Goal: Task Accomplishment & Management: Complete application form

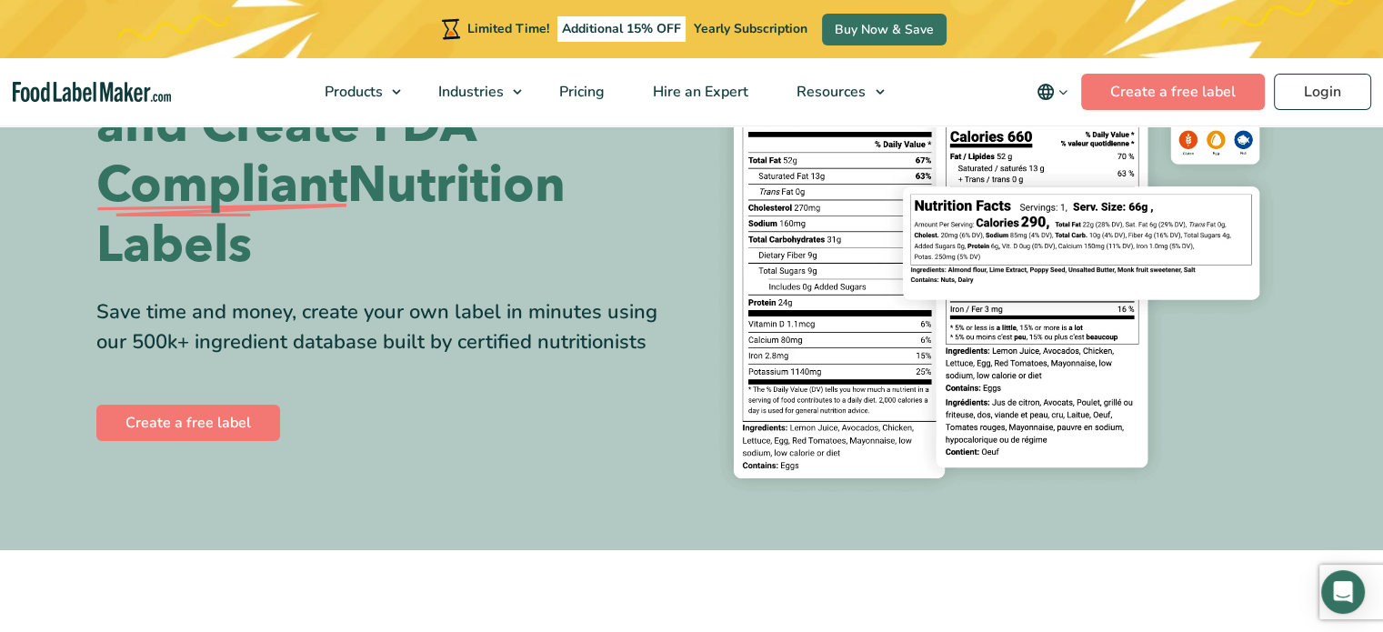
scroll to position [182, 0]
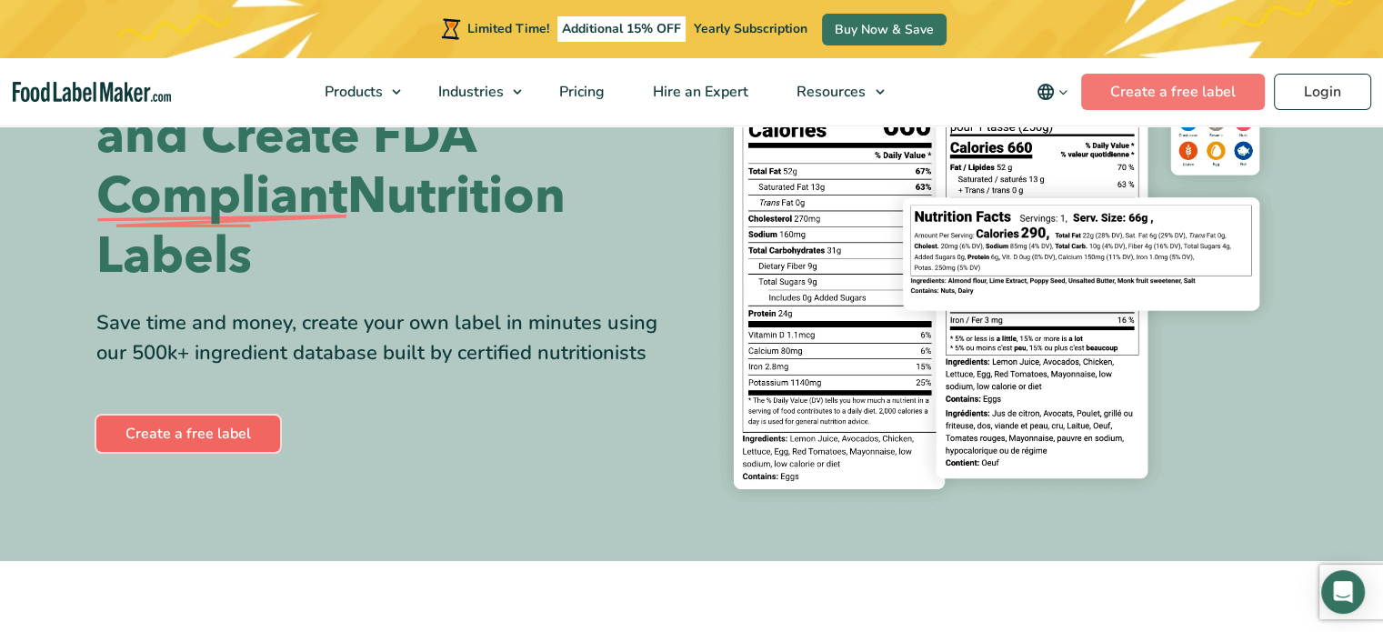
click at [211, 438] on link "Create a free label" at bounding box center [188, 433] width 184 height 36
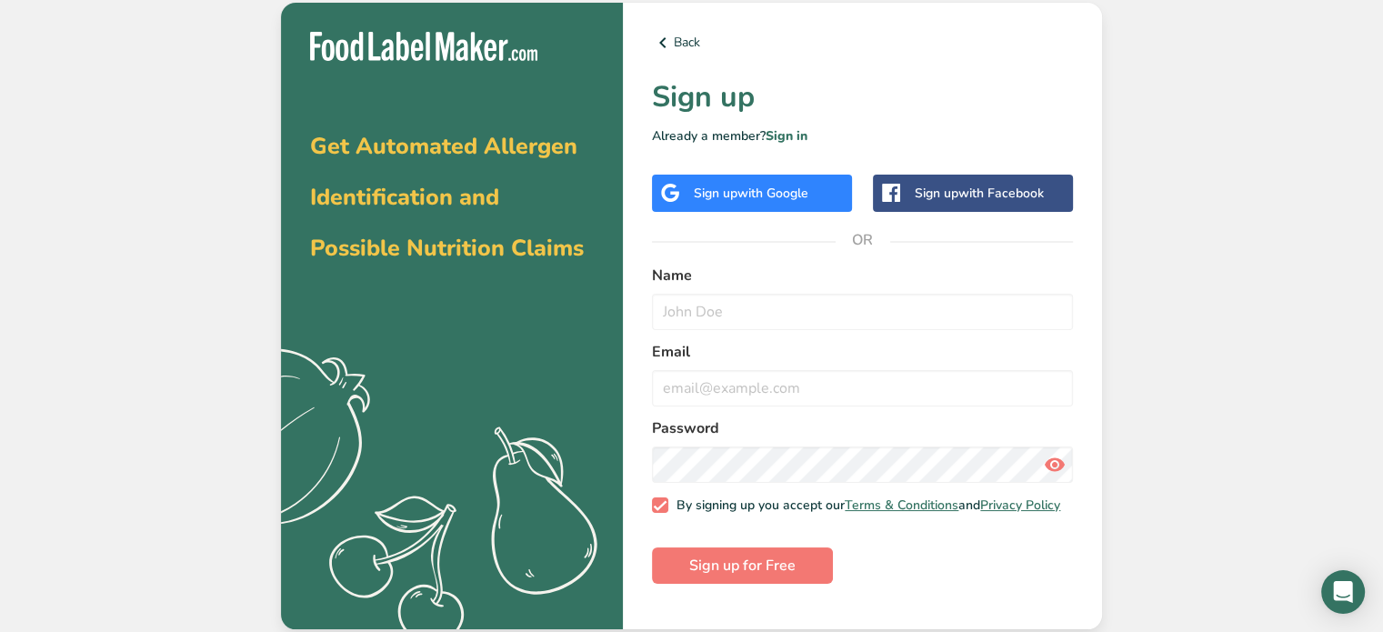
click at [758, 185] on span "with Google" at bounding box center [772, 193] width 71 height 17
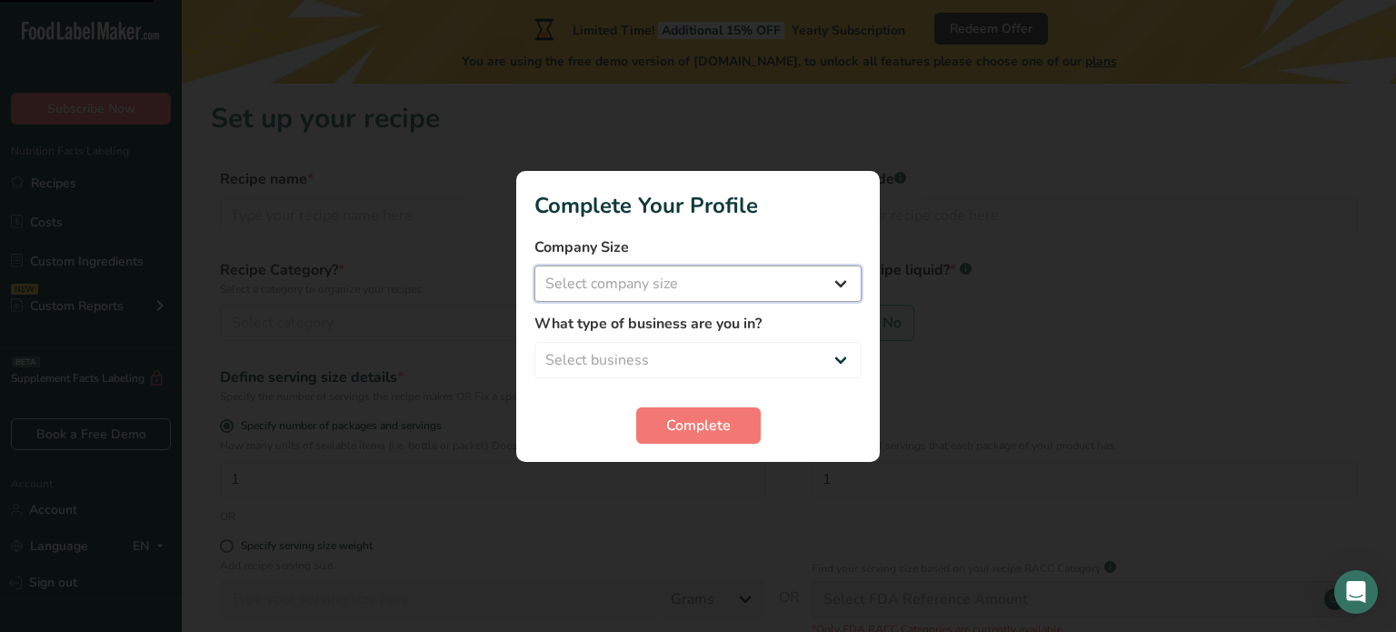
click at [802, 291] on select "Select company size Fewer than 10 Employees 10 to 50 Employees 51 to 500 Employ…" at bounding box center [697, 283] width 327 height 36
select select "1"
click at [534, 265] on select "Select company size Fewer than 10 Employees 10 to 50 Employees 51 to 500 Employ…" at bounding box center [697, 283] width 327 height 36
click at [794, 358] on select "Select business Packaged Food Manufacturer Restaurant & Cafe Bakery Meal Plans …" at bounding box center [697, 360] width 327 height 36
select select "1"
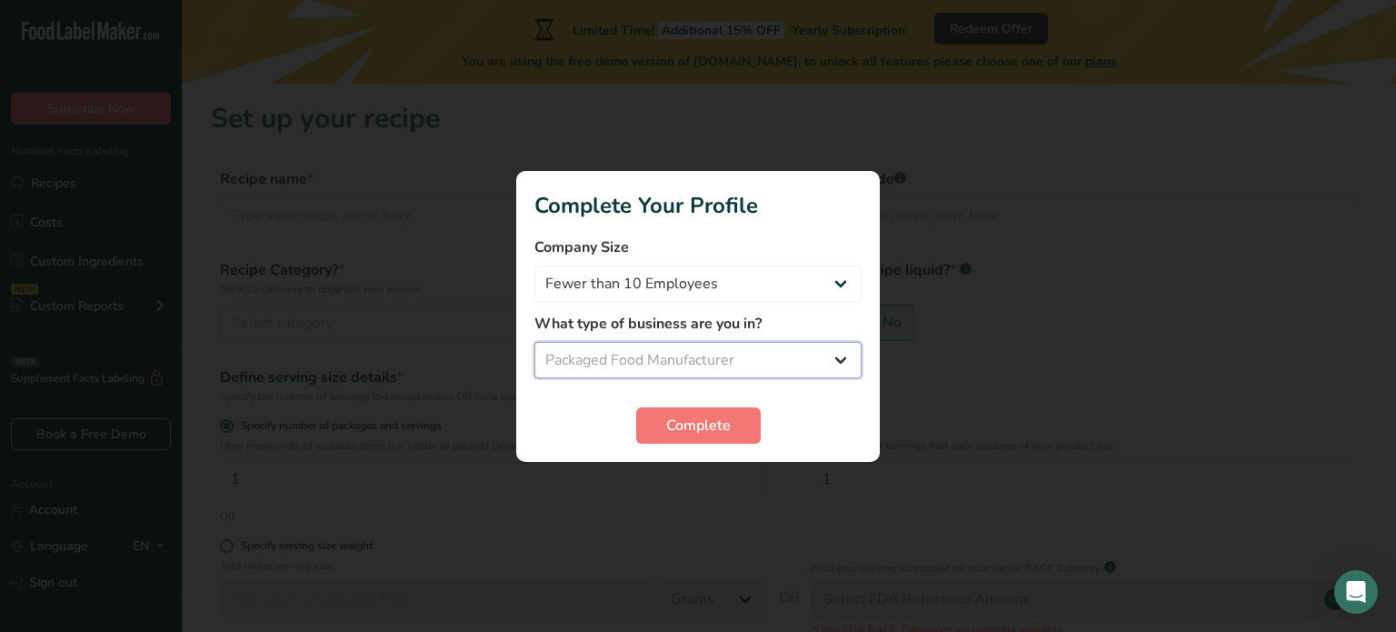
click at [534, 342] on select "Select business Packaged Food Manufacturer Restaurant & Cafe Bakery Meal Plans …" at bounding box center [697, 360] width 327 height 36
click at [740, 422] on button "Complete" at bounding box center [698, 425] width 125 height 36
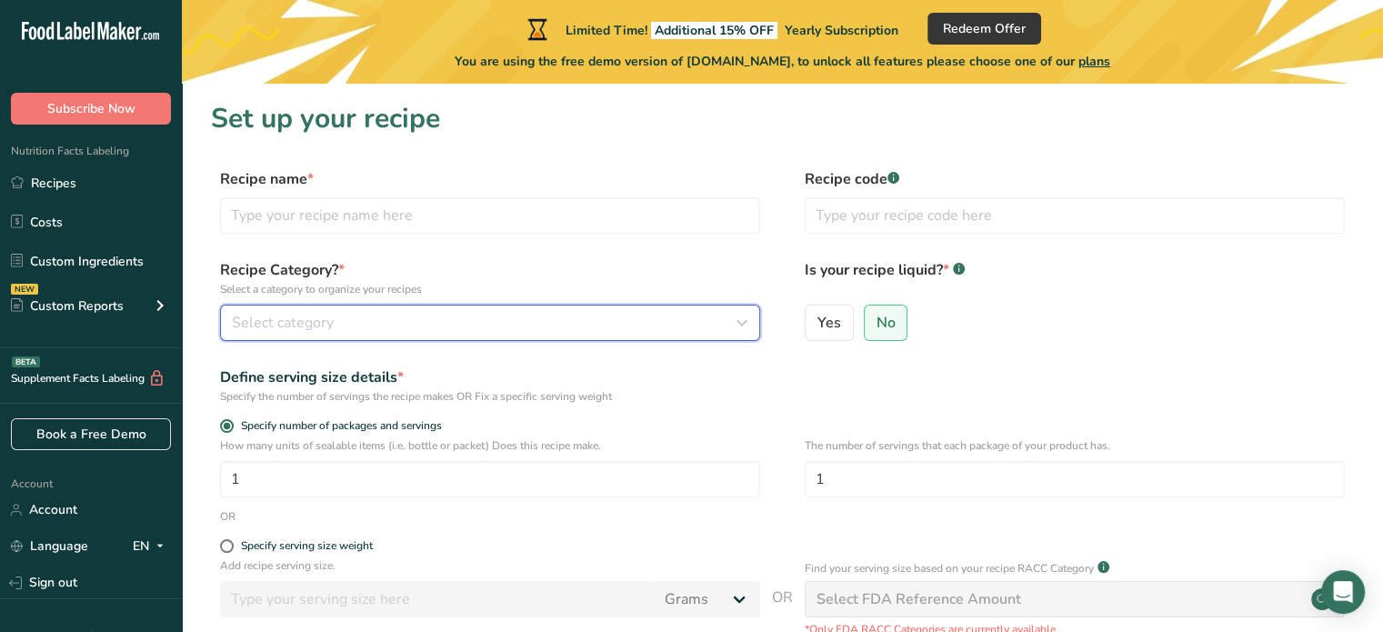
click at [736, 325] on icon "button" at bounding box center [742, 322] width 22 height 33
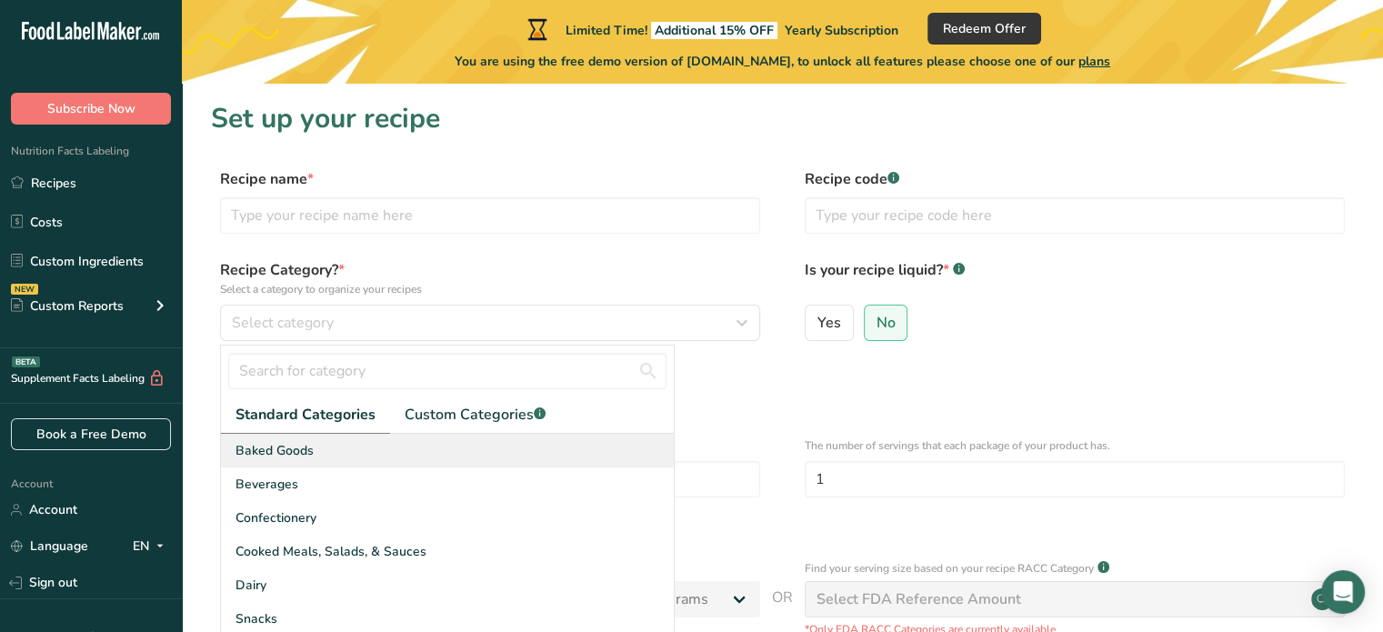
click at [282, 447] on span "Baked Goods" at bounding box center [274, 450] width 78 height 19
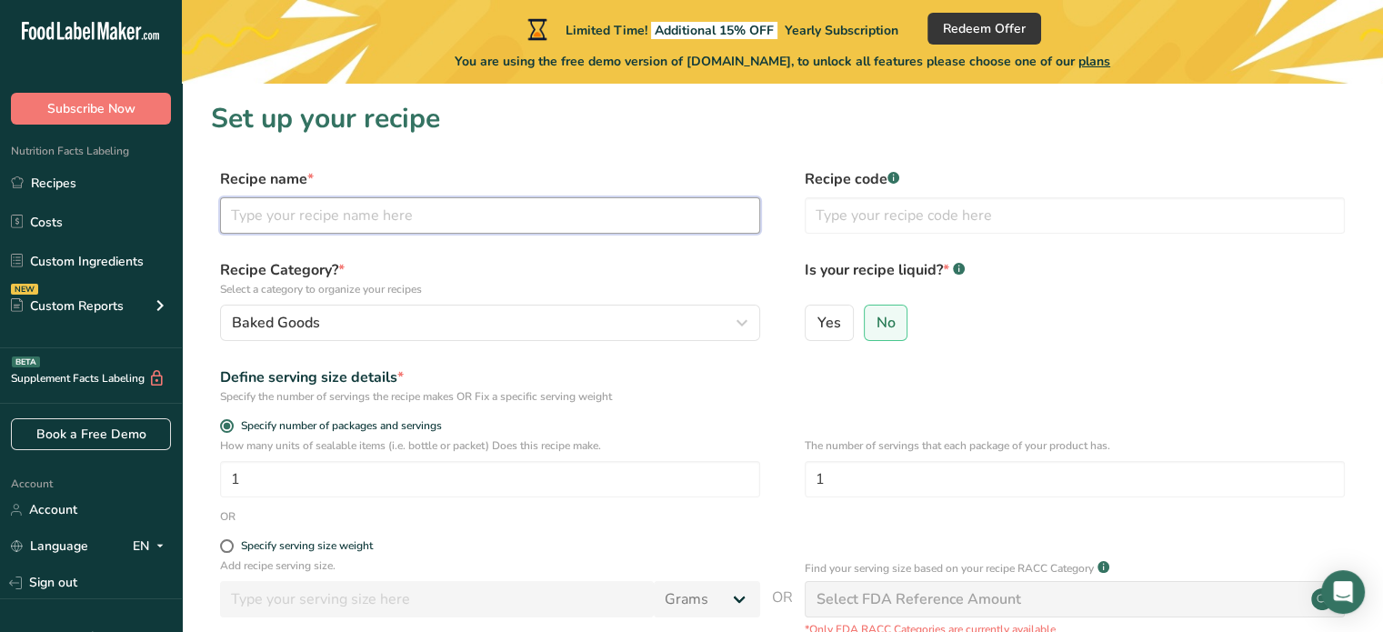
click at [494, 226] on input "text" at bounding box center [490, 215] width 540 height 36
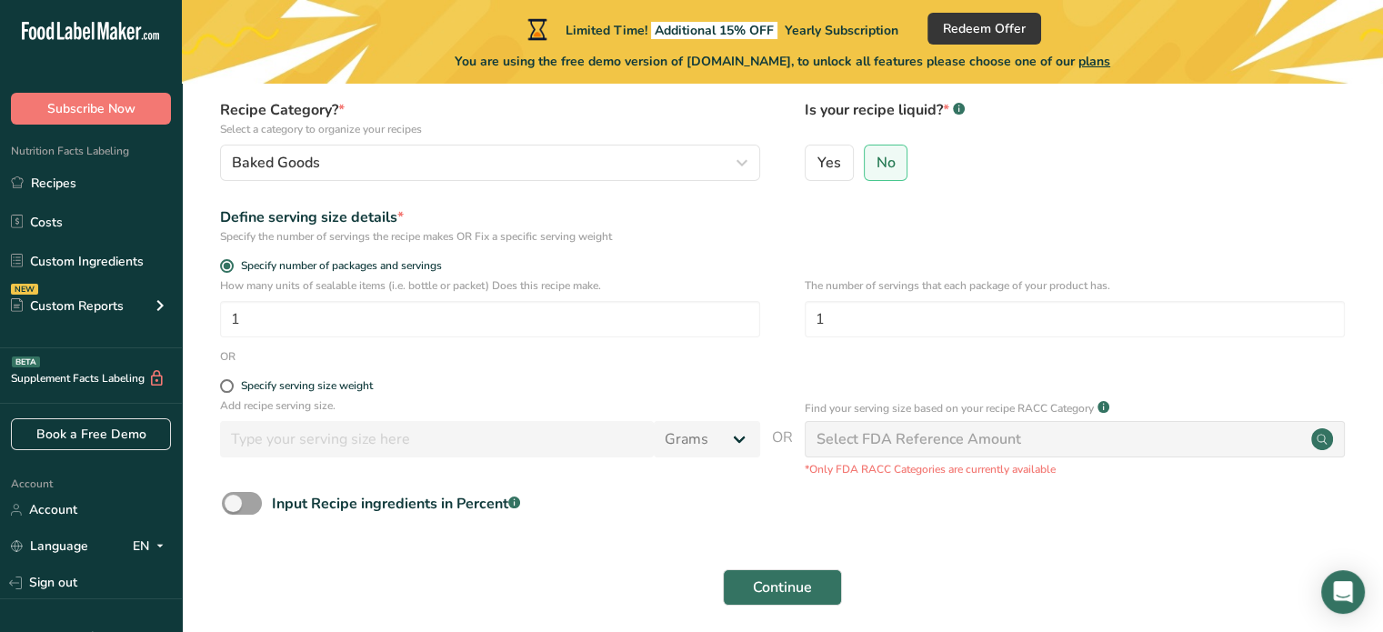
scroll to position [232, 0]
